Goal: Check status: Check status

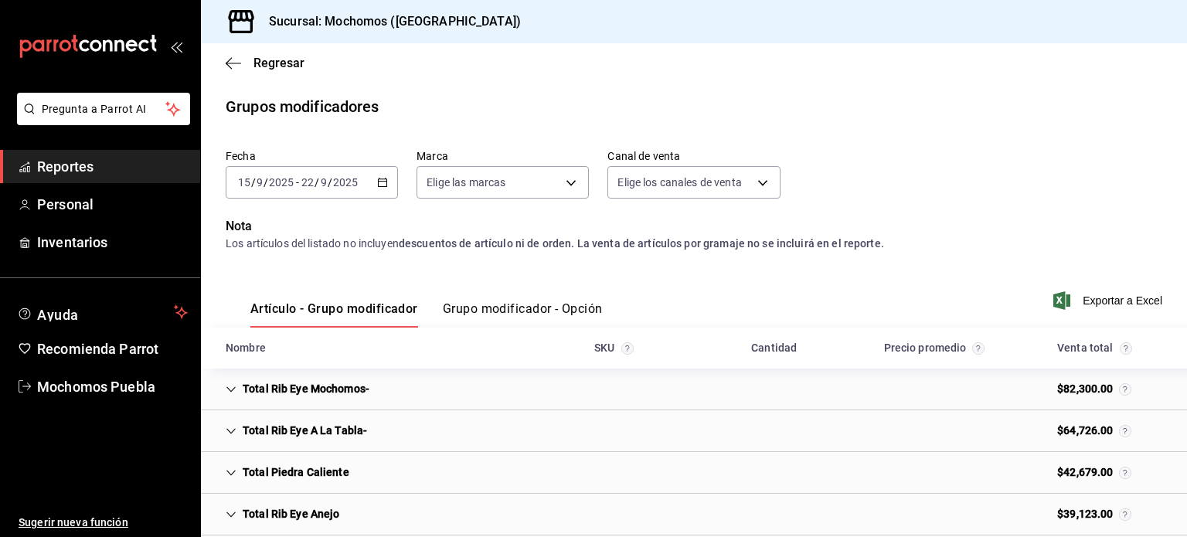
click at [377, 186] on icon "button" at bounding box center [382, 182] width 11 height 11
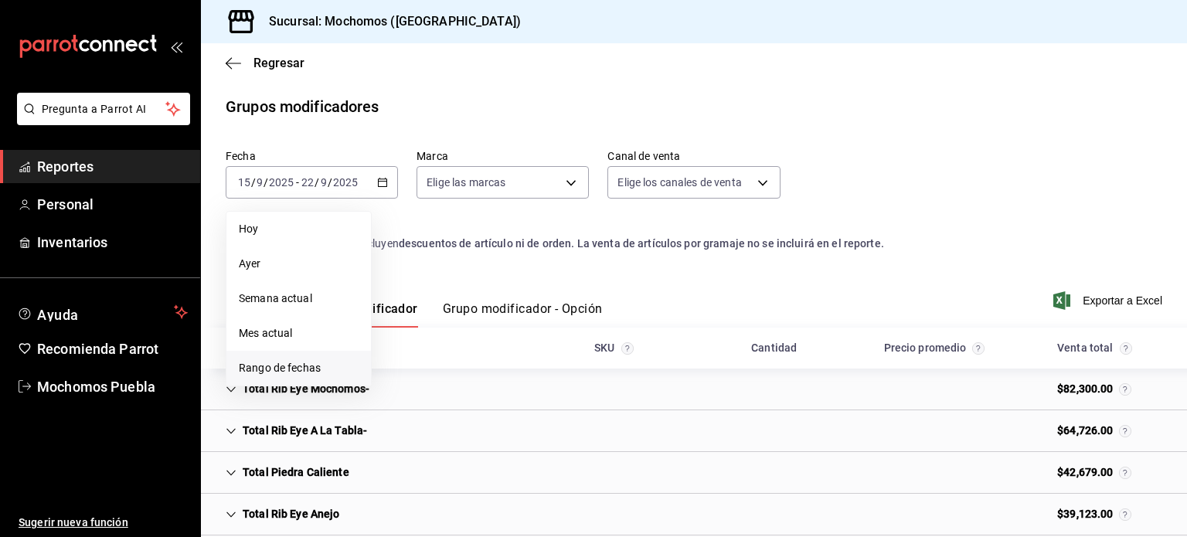
click at [283, 370] on span "Rango de fechas" at bounding box center [299, 368] width 120 height 16
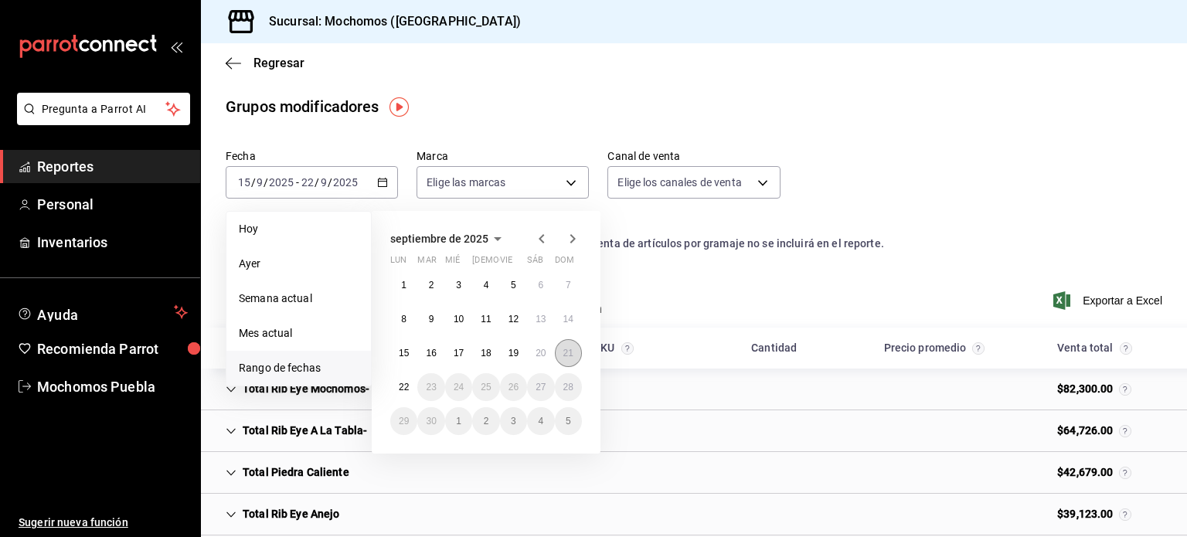
click at [566, 351] on abbr "21" at bounding box center [569, 353] width 10 height 11
click at [397, 389] on button "22" at bounding box center [403, 387] width 27 height 28
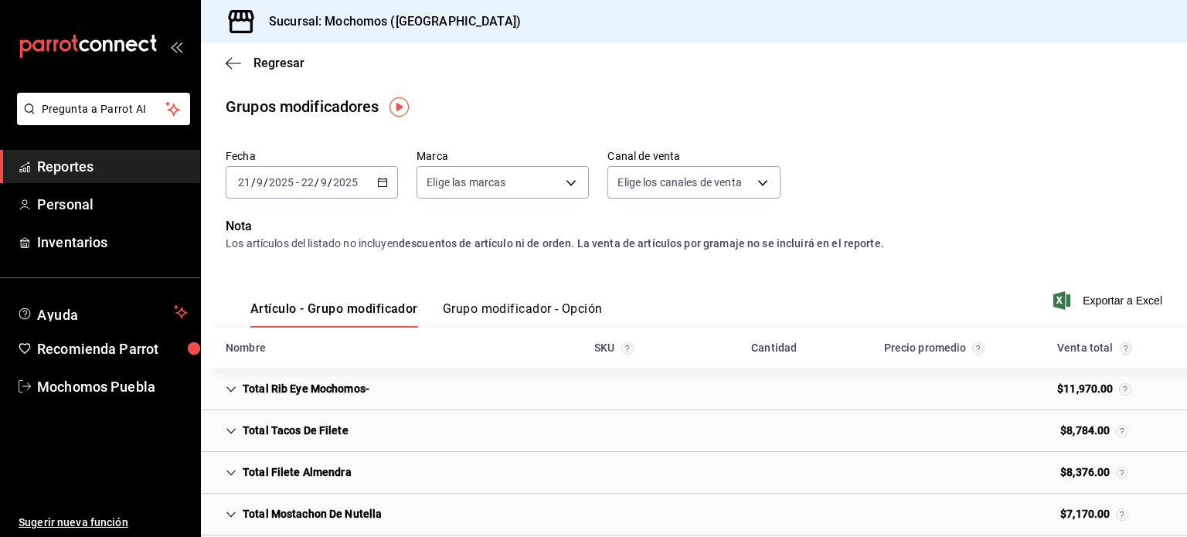
click at [133, 166] on span "Reportes" at bounding box center [112, 166] width 151 height 21
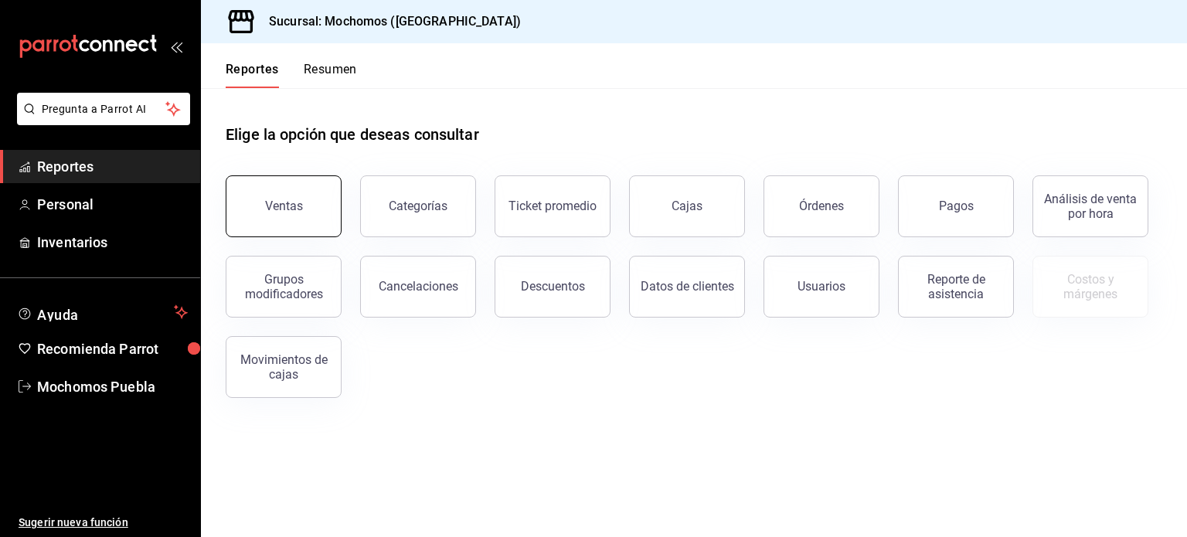
click at [278, 205] on div "Ventas" at bounding box center [284, 206] width 38 height 15
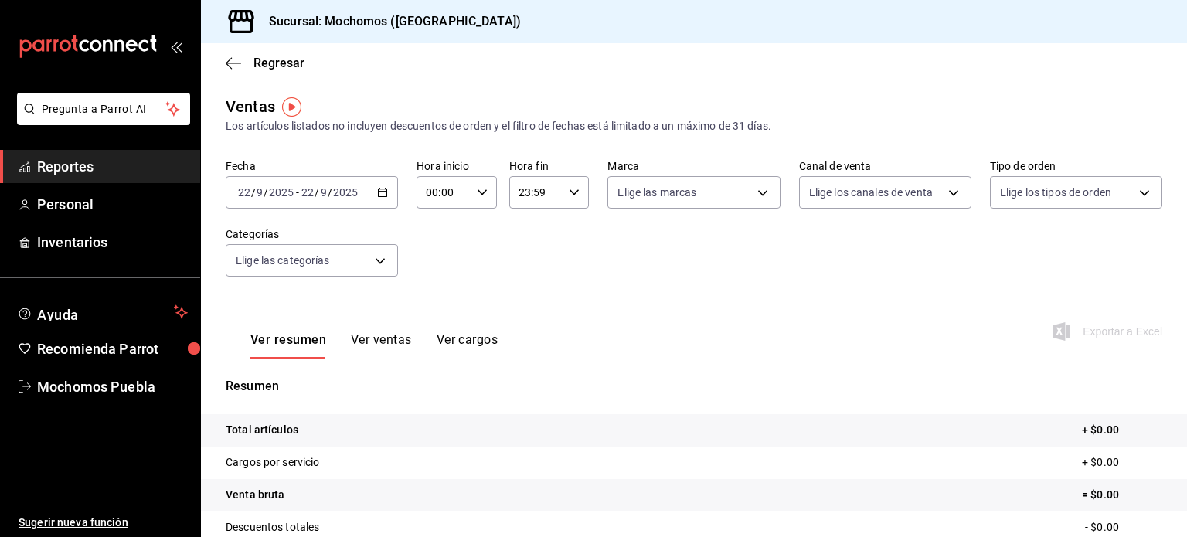
click at [394, 182] on div "[DATE] [DATE] - [DATE] [DATE]" at bounding box center [312, 192] width 172 height 32
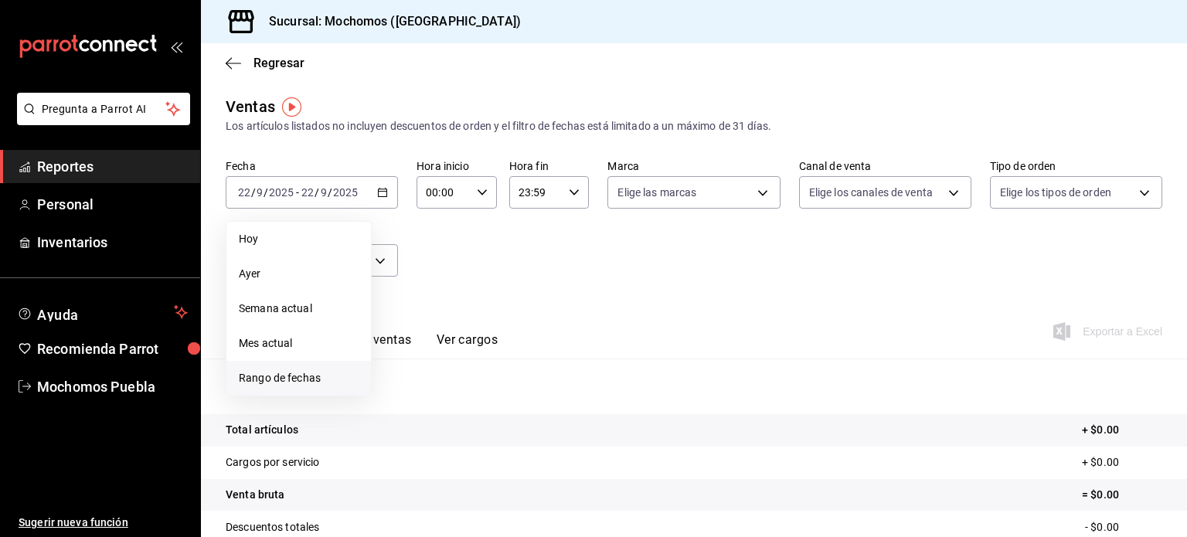
click at [264, 392] on li "Rango de fechas" at bounding box center [298, 378] width 145 height 35
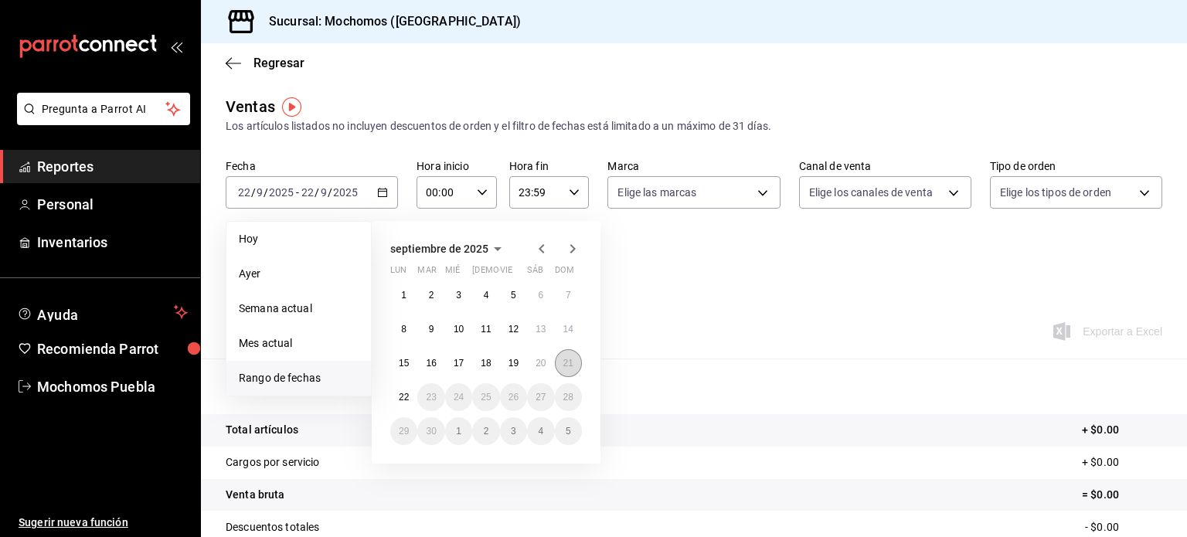
click at [567, 363] on abbr "21" at bounding box center [569, 363] width 10 height 11
click at [403, 386] on button "22" at bounding box center [403, 397] width 27 height 28
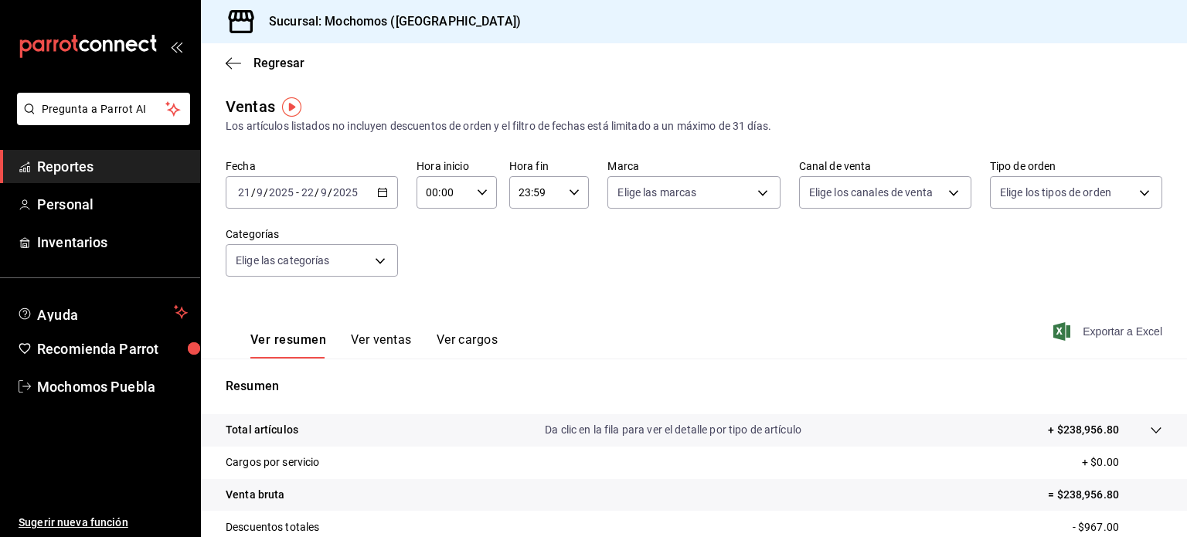
click at [1056, 330] on icon "button" at bounding box center [1062, 331] width 17 height 19
